Goal: Transaction & Acquisition: Purchase product/service

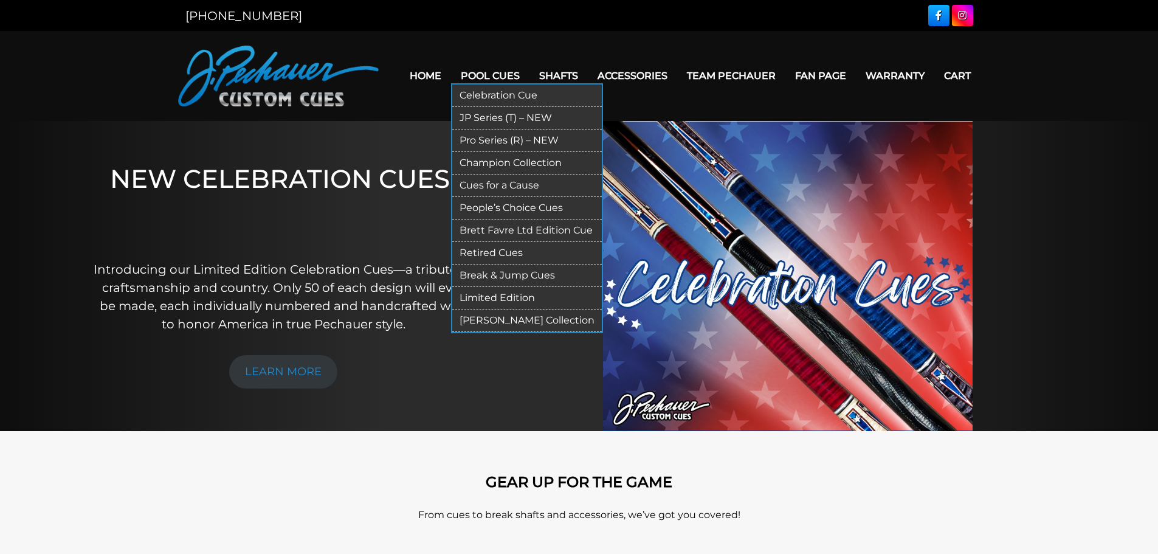
click at [478, 137] on link "Pro Series (R) – NEW" at bounding box center [527, 140] width 150 height 22
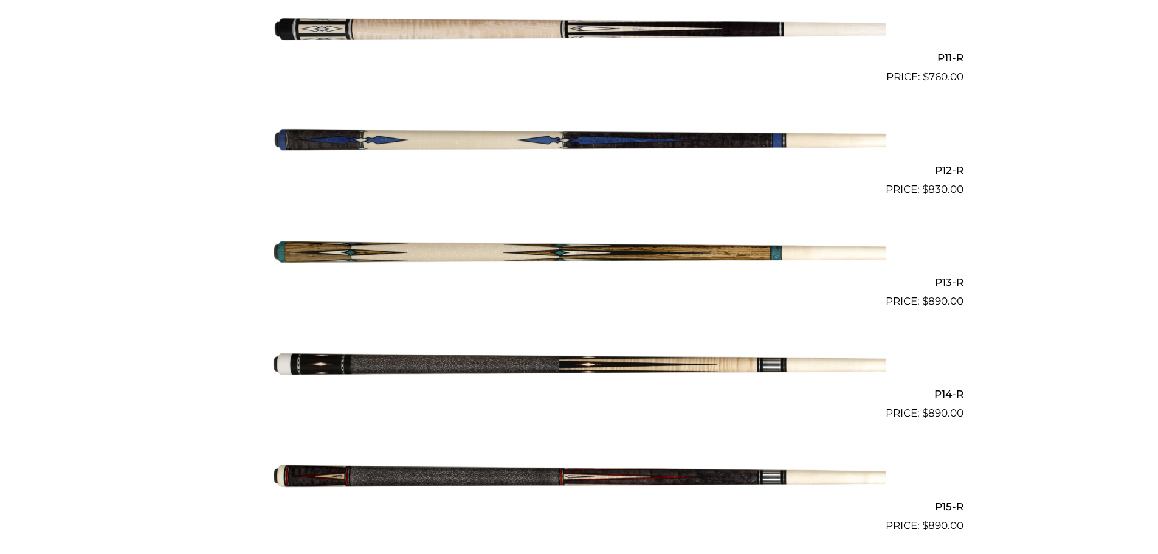
scroll to position [1532, 0]
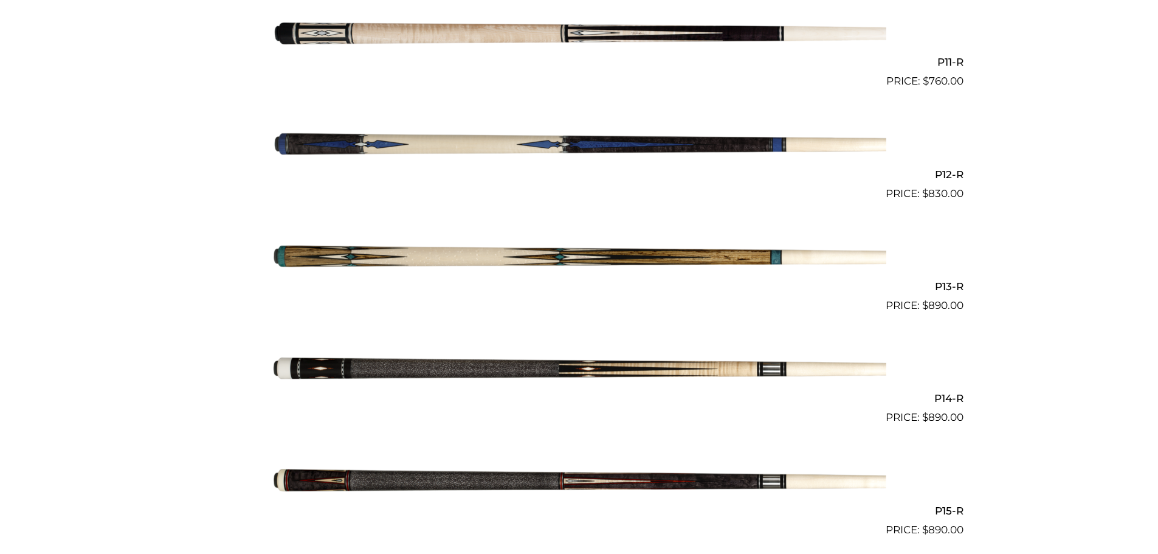
click at [597, 149] on img at bounding box center [579, 145] width 614 height 102
